Goal: Find contact information: Find contact information

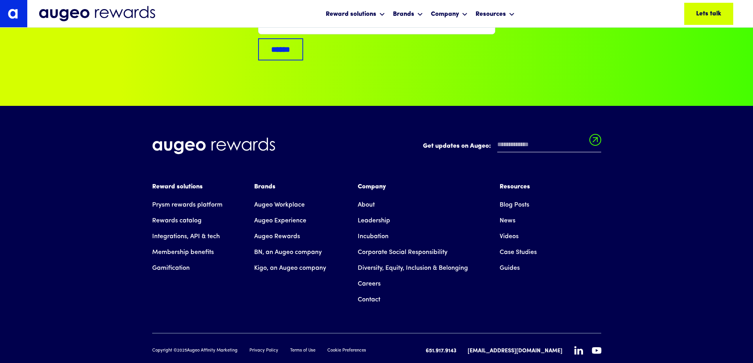
scroll to position [5332, 0]
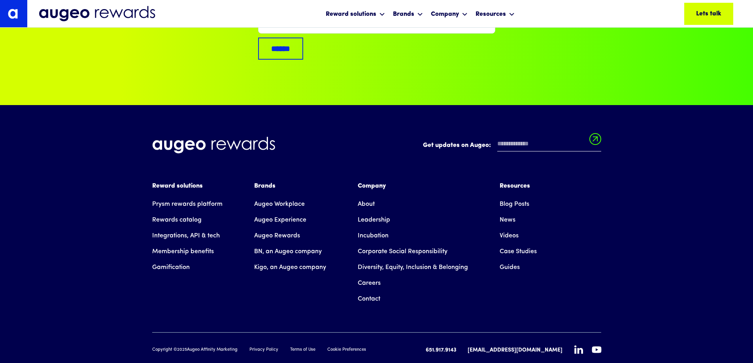
click at [367, 292] on link "Contact" at bounding box center [369, 300] width 23 height 16
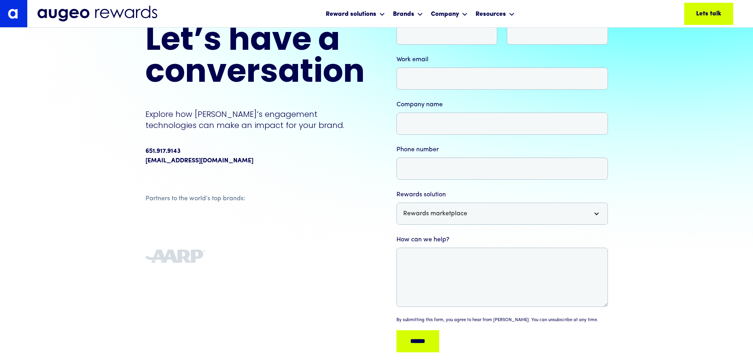
scroll to position [80, 0]
